Goal: Information Seeking & Learning: Learn about a topic

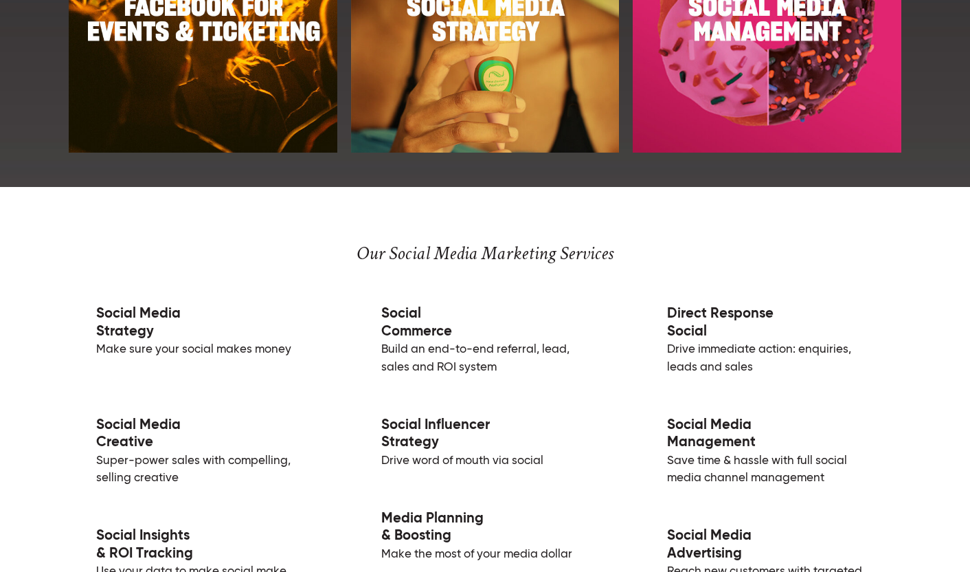
scroll to position [1958, 0]
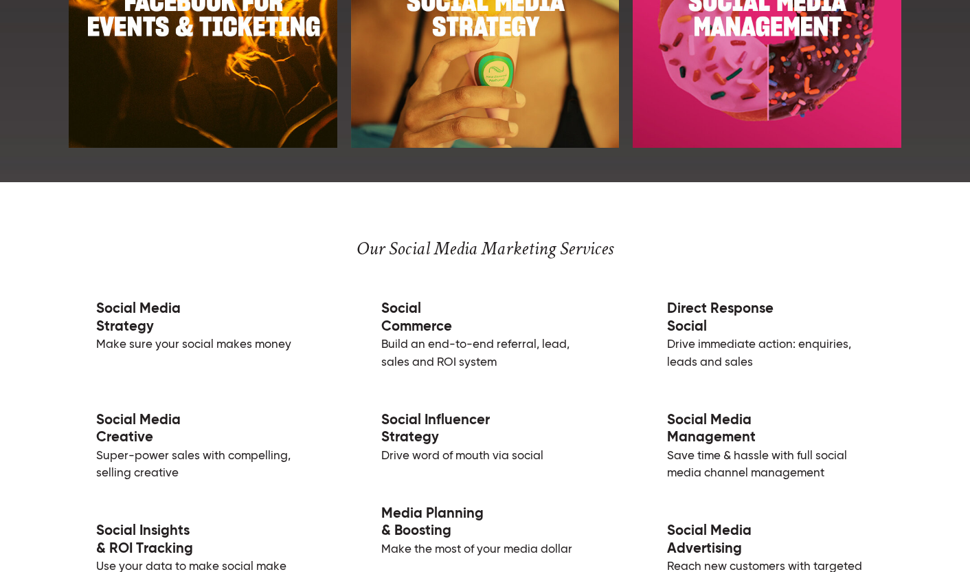
click at [142, 322] on link "Social Media Strategy" at bounding box center [138, 318] width 85 height 32
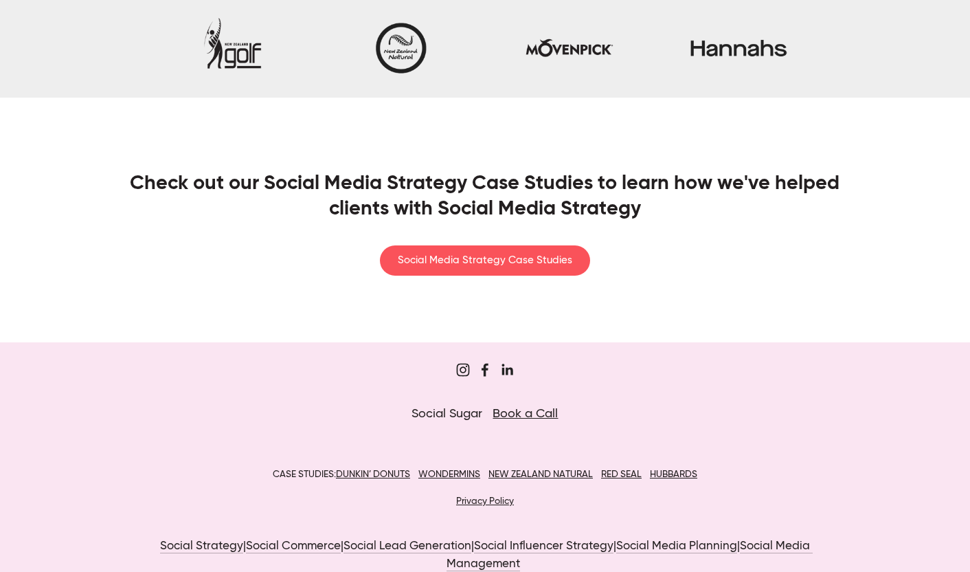
scroll to position [2814, 0]
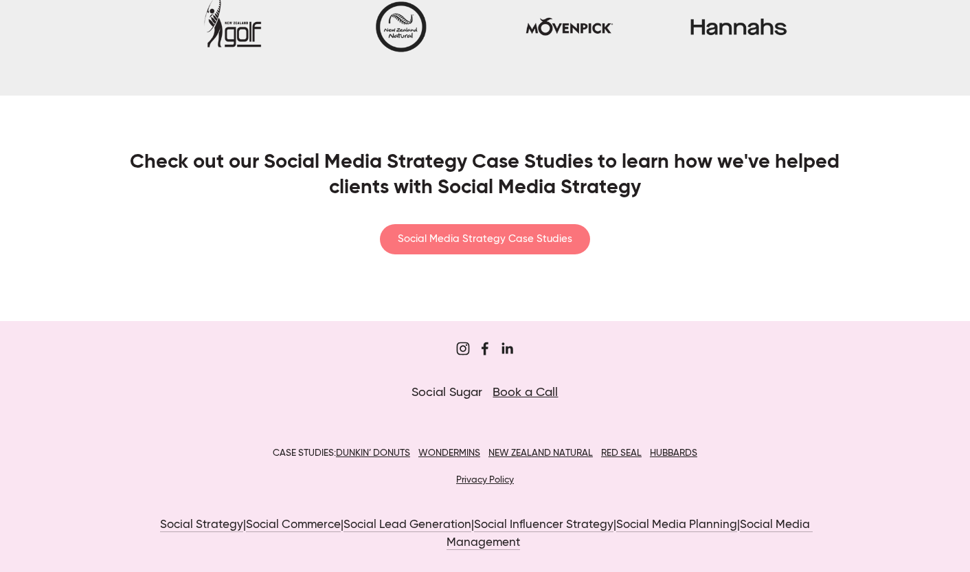
click at [412, 247] on link "Social Media Strategy Case Studies" at bounding box center [485, 239] width 210 height 30
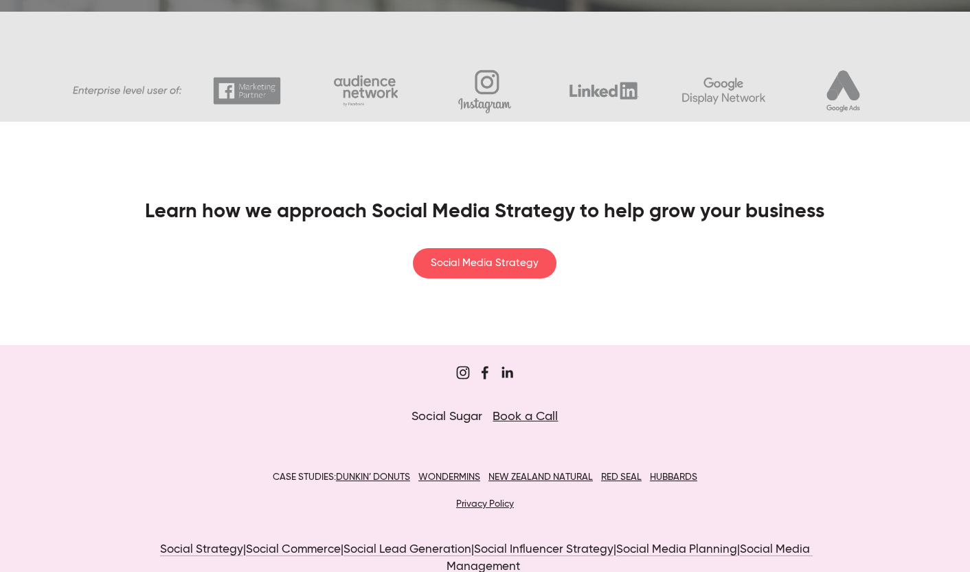
scroll to position [2084, 0]
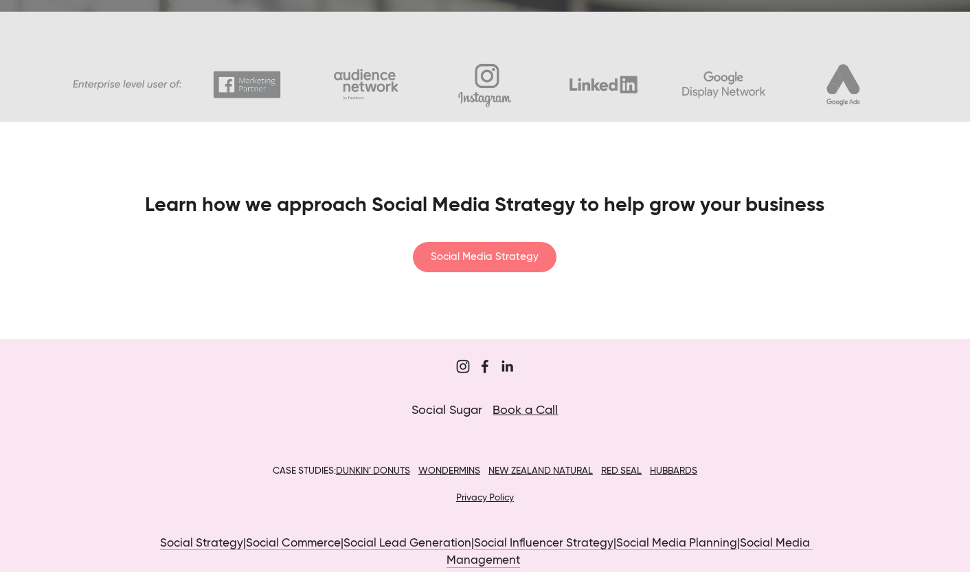
click at [480, 243] on link "Social Media Strategy" at bounding box center [485, 257] width 144 height 30
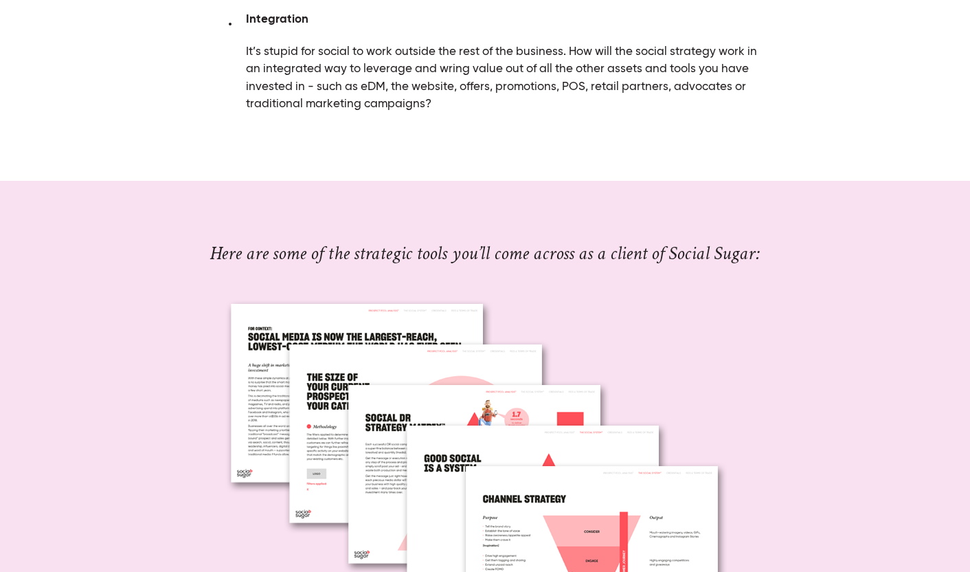
scroll to position [1386, 0]
